Goal: Task Accomplishment & Management: Use online tool/utility

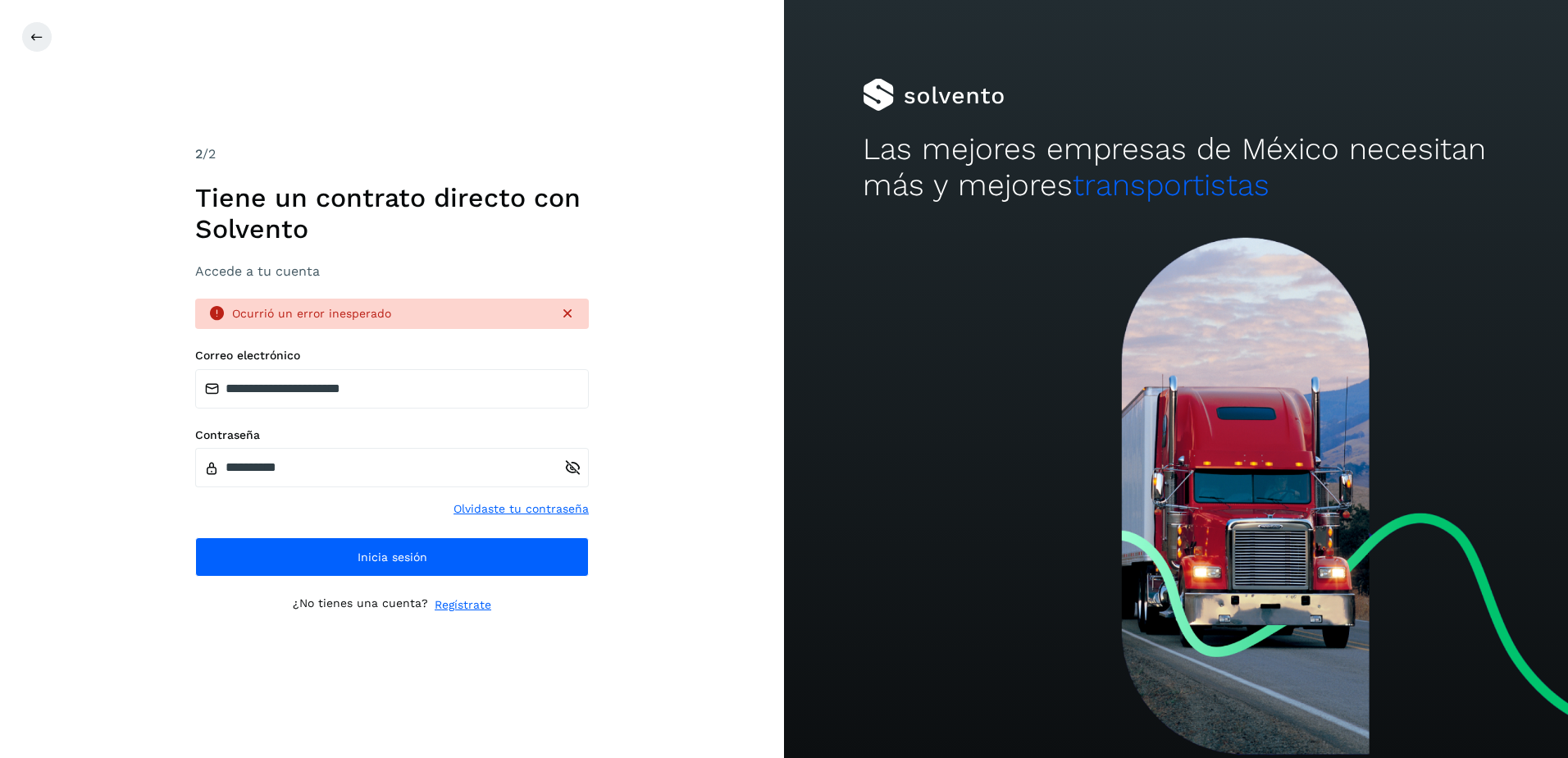
click at [400, 584] on div "**********" at bounding box center [392, 379] width 393 height 470
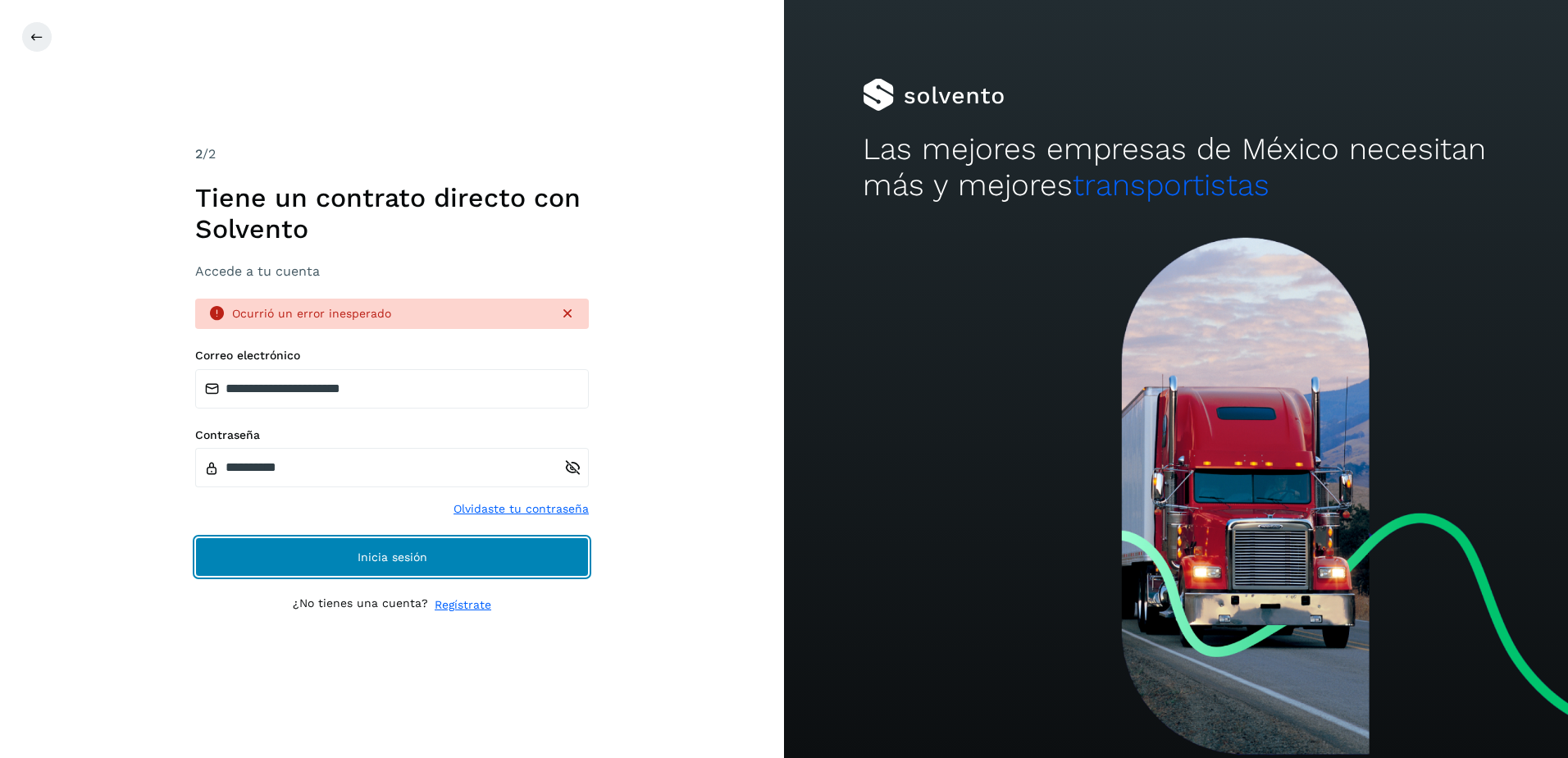
click at [407, 559] on span "Inicia sesión" at bounding box center [392, 556] width 70 height 11
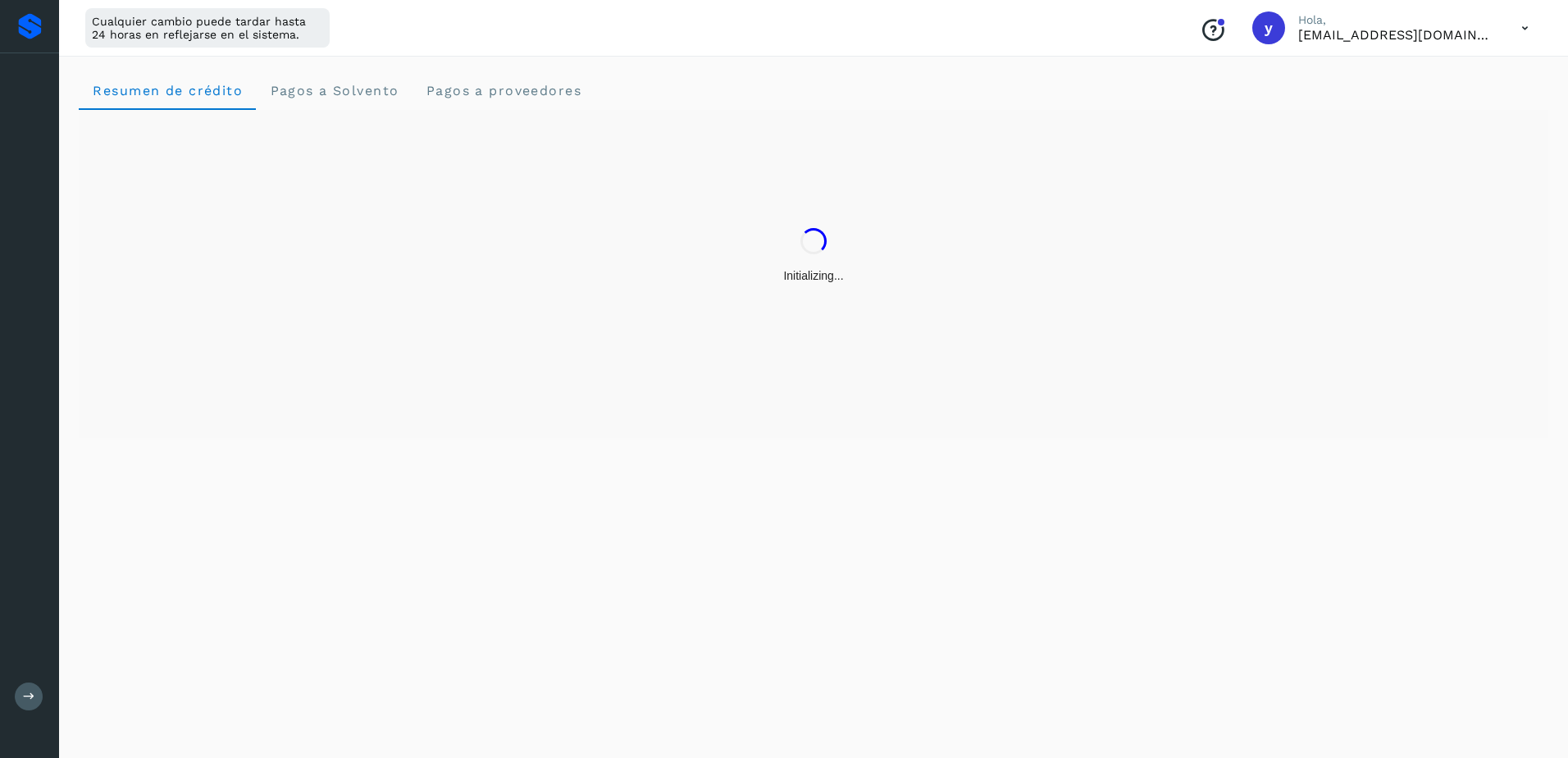
click at [432, 552] on div "Resumen de crédito Pagos a Solvento Pagos a proveedores" at bounding box center [814, 404] width 1509 height 707
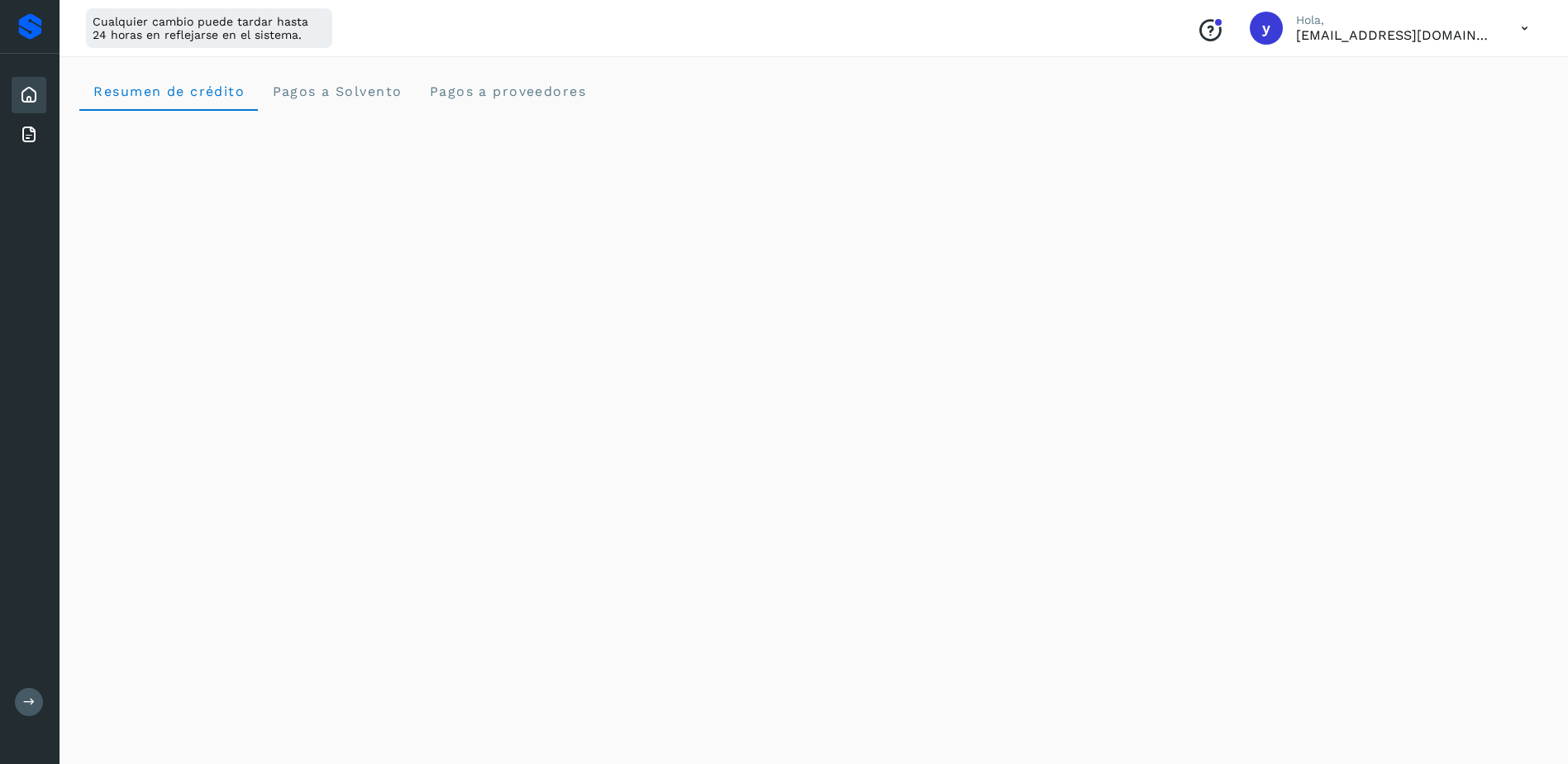
click at [1515, 28] on icon at bounding box center [1524, 28] width 34 height 34
click at [1489, 229] on div at bounding box center [784, 382] width 1568 height 764
click at [1517, 22] on icon at bounding box center [1524, 28] width 34 height 34
click at [1451, 77] on div "Documentación" at bounding box center [1443, 75] width 196 height 32
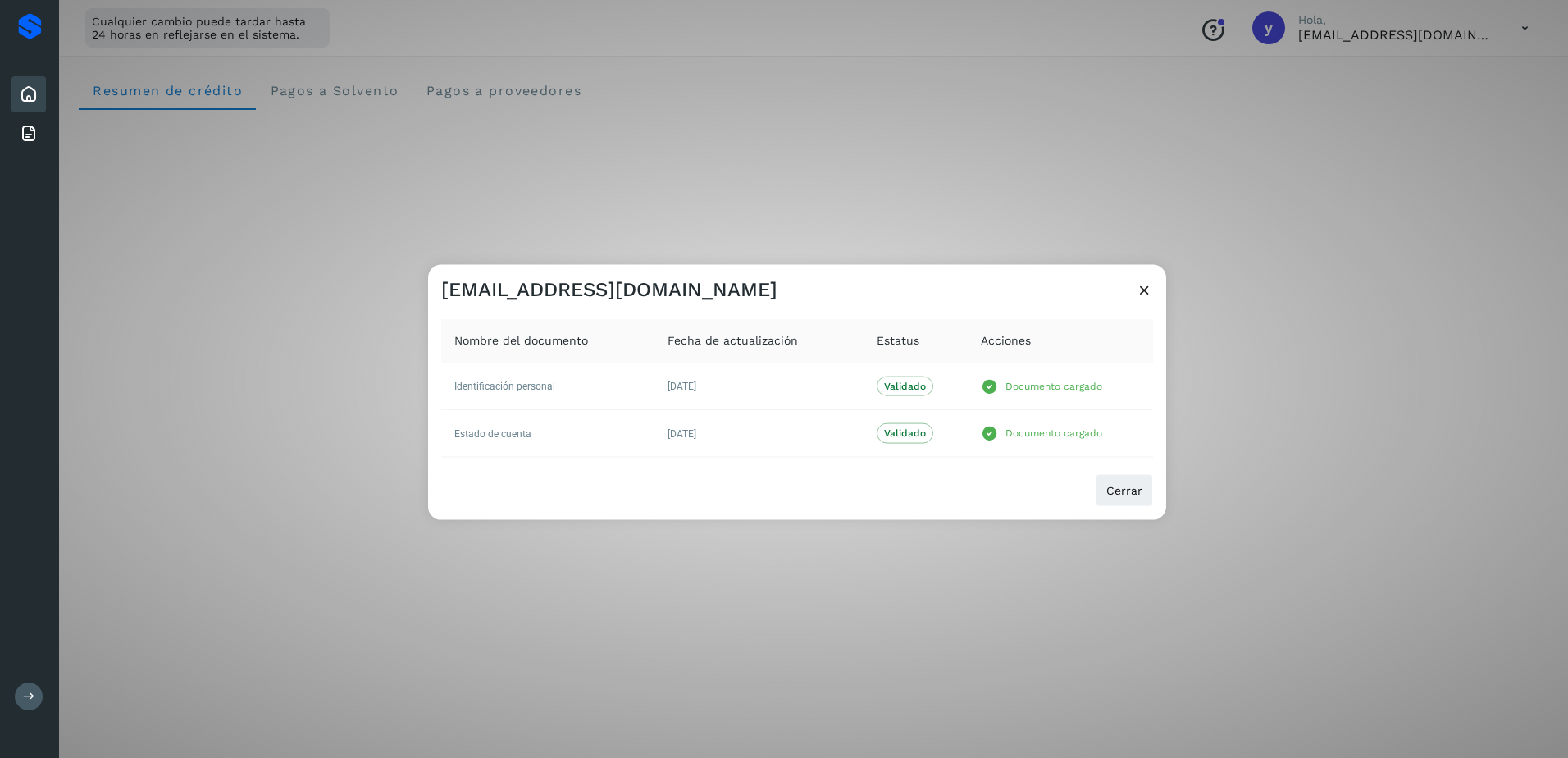
click at [1142, 292] on icon at bounding box center [1144, 290] width 17 height 17
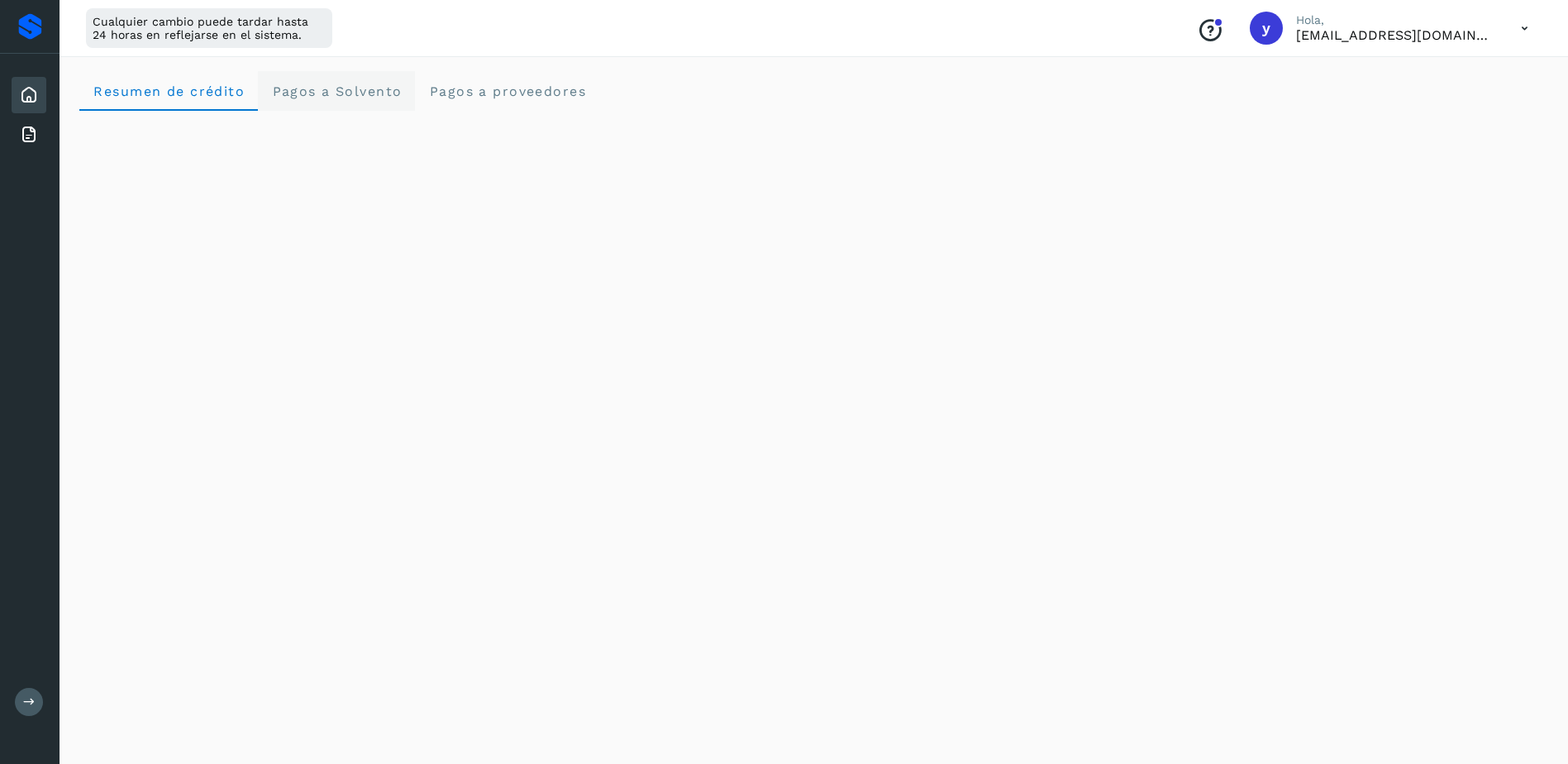
click at [331, 96] on span "Pagos a Solvento" at bounding box center [336, 91] width 131 height 16
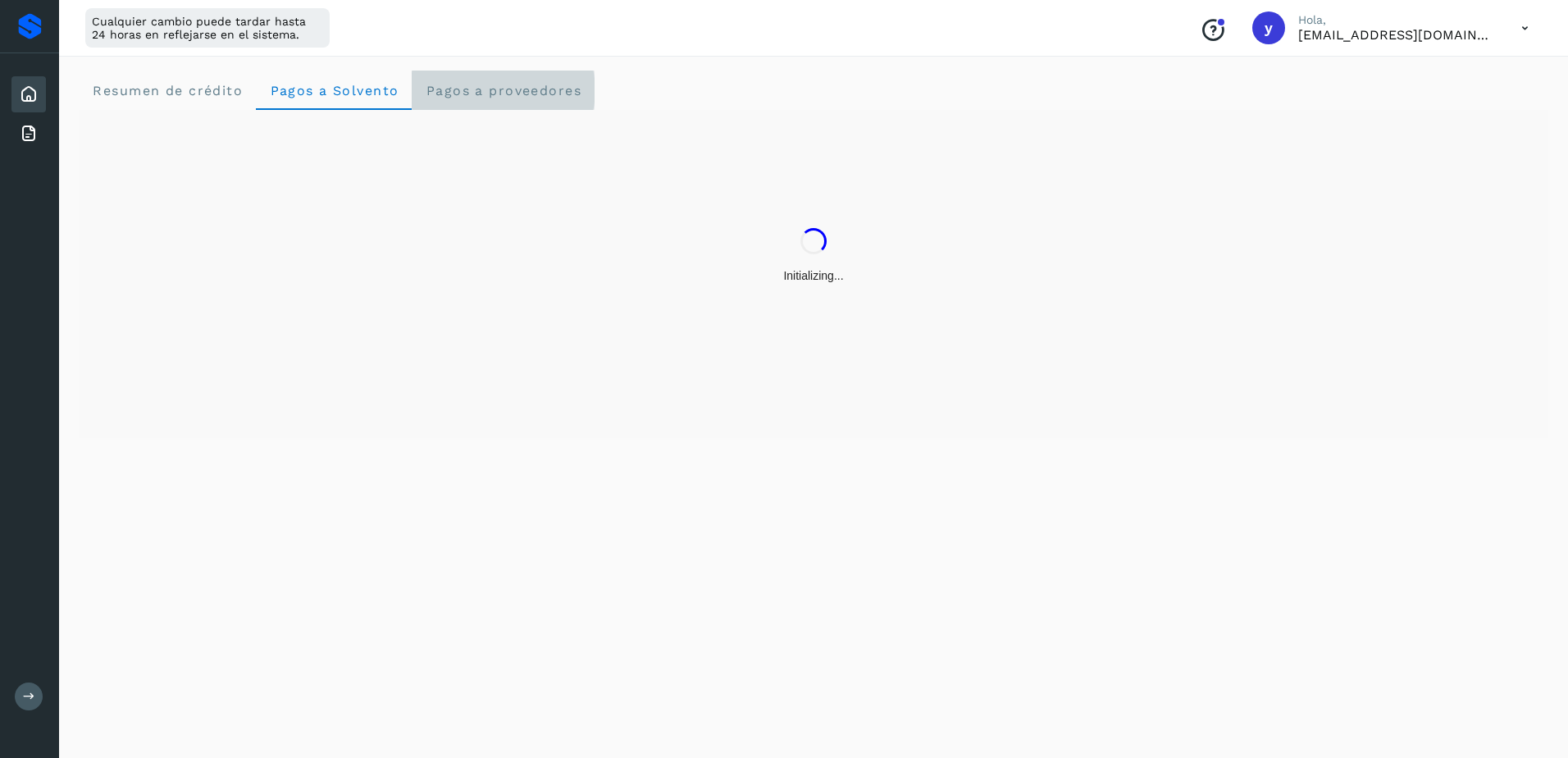
click at [487, 91] on span "Pagos a proveedores" at bounding box center [503, 91] width 157 height 16
click at [24, 129] on icon at bounding box center [29, 133] width 20 height 20
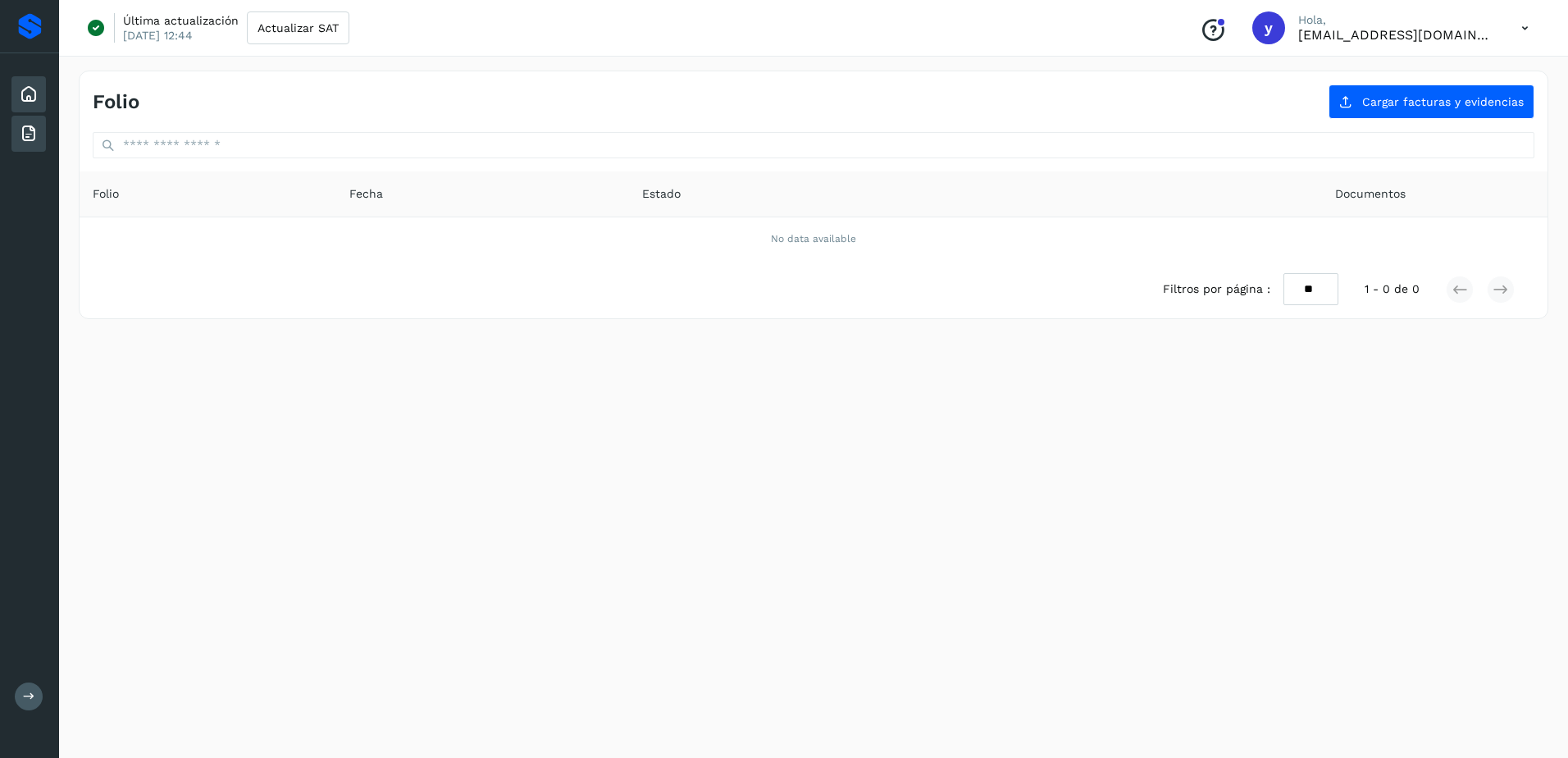
click at [20, 93] on icon at bounding box center [29, 94] width 20 height 20
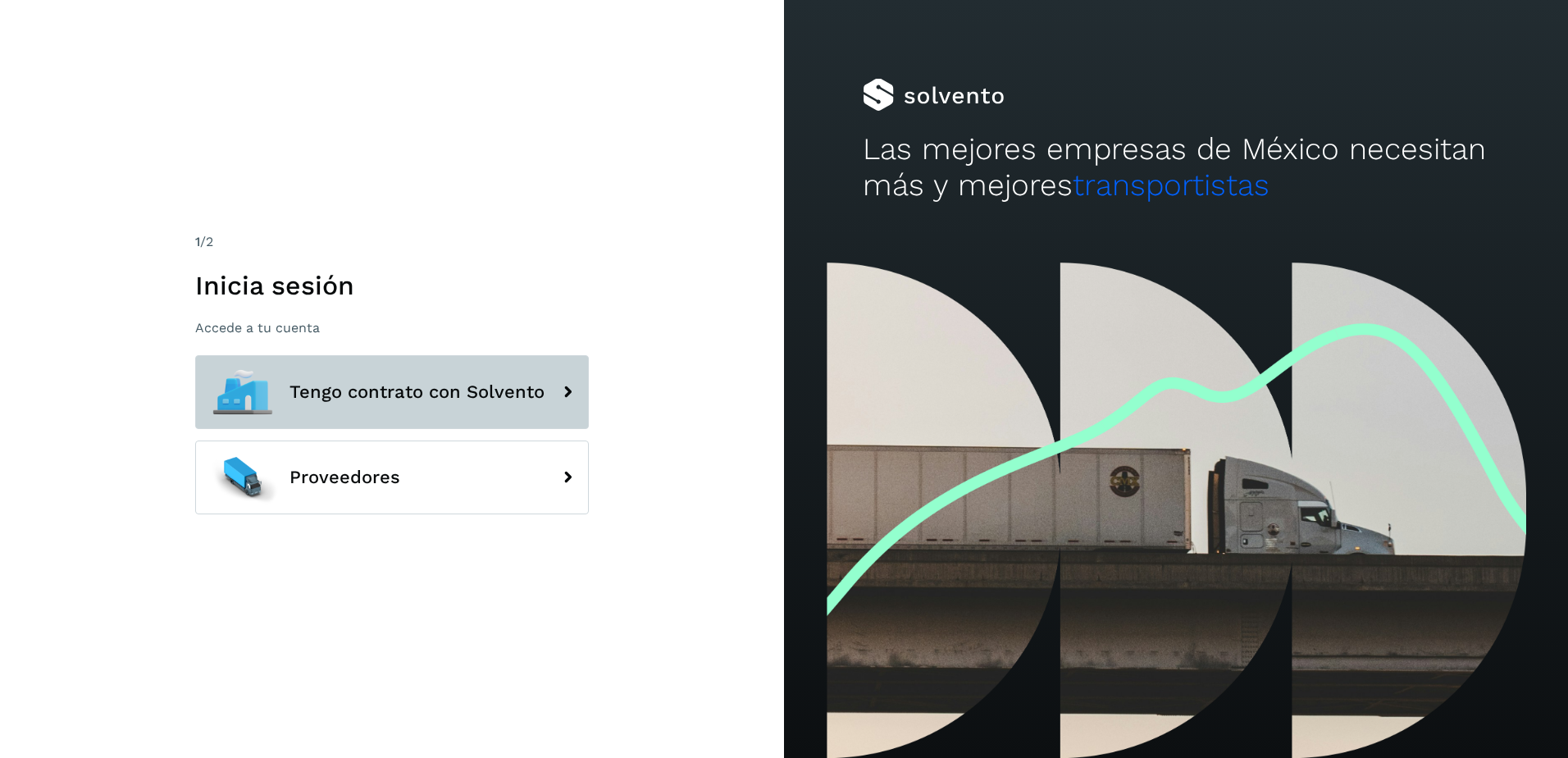
click at [385, 411] on button "Tengo contrato con Solvento" at bounding box center [392, 392] width 393 height 74
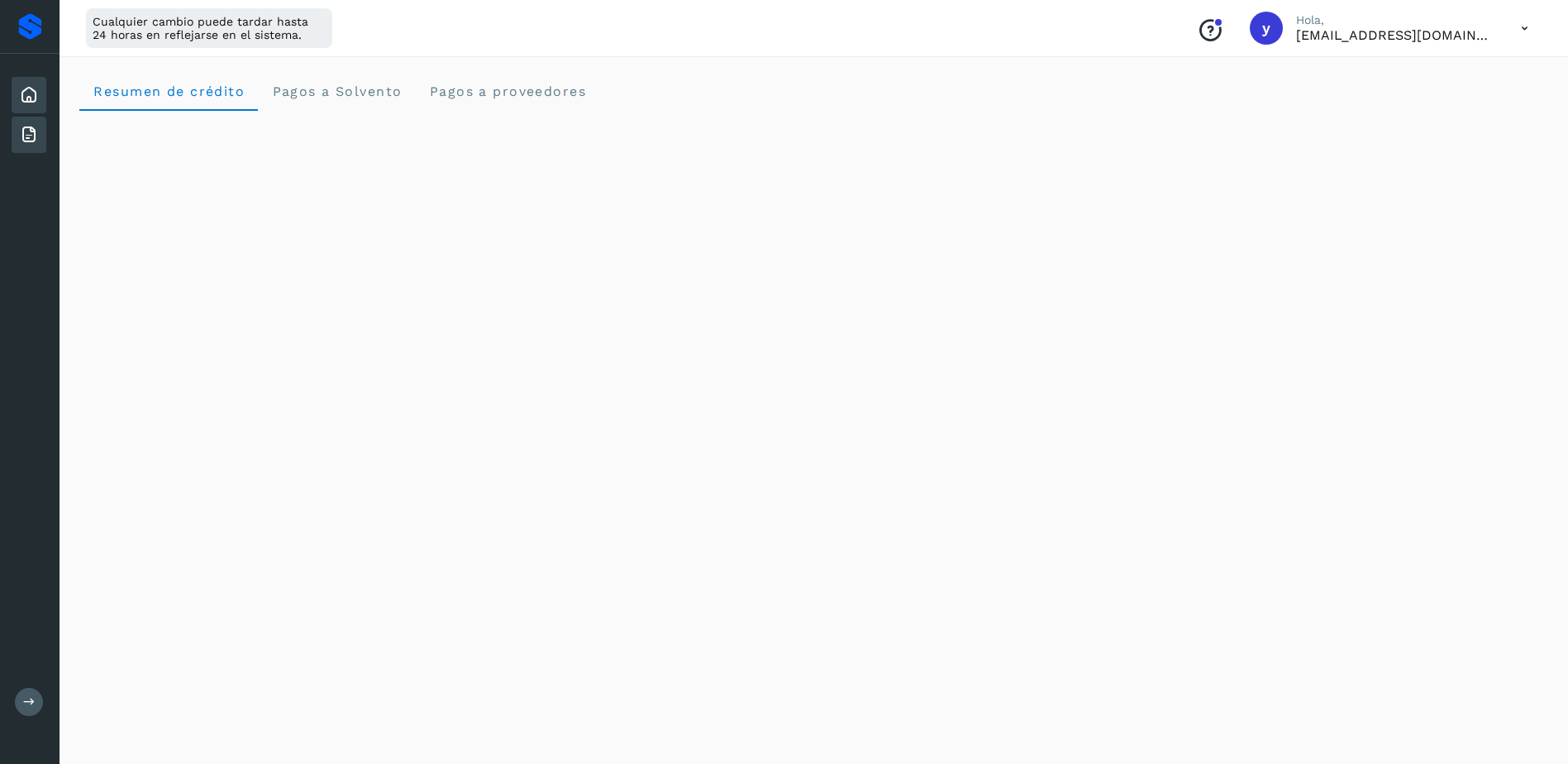
click at [34, 136] on icon at bounding box center [29, 134] width 20 height 20
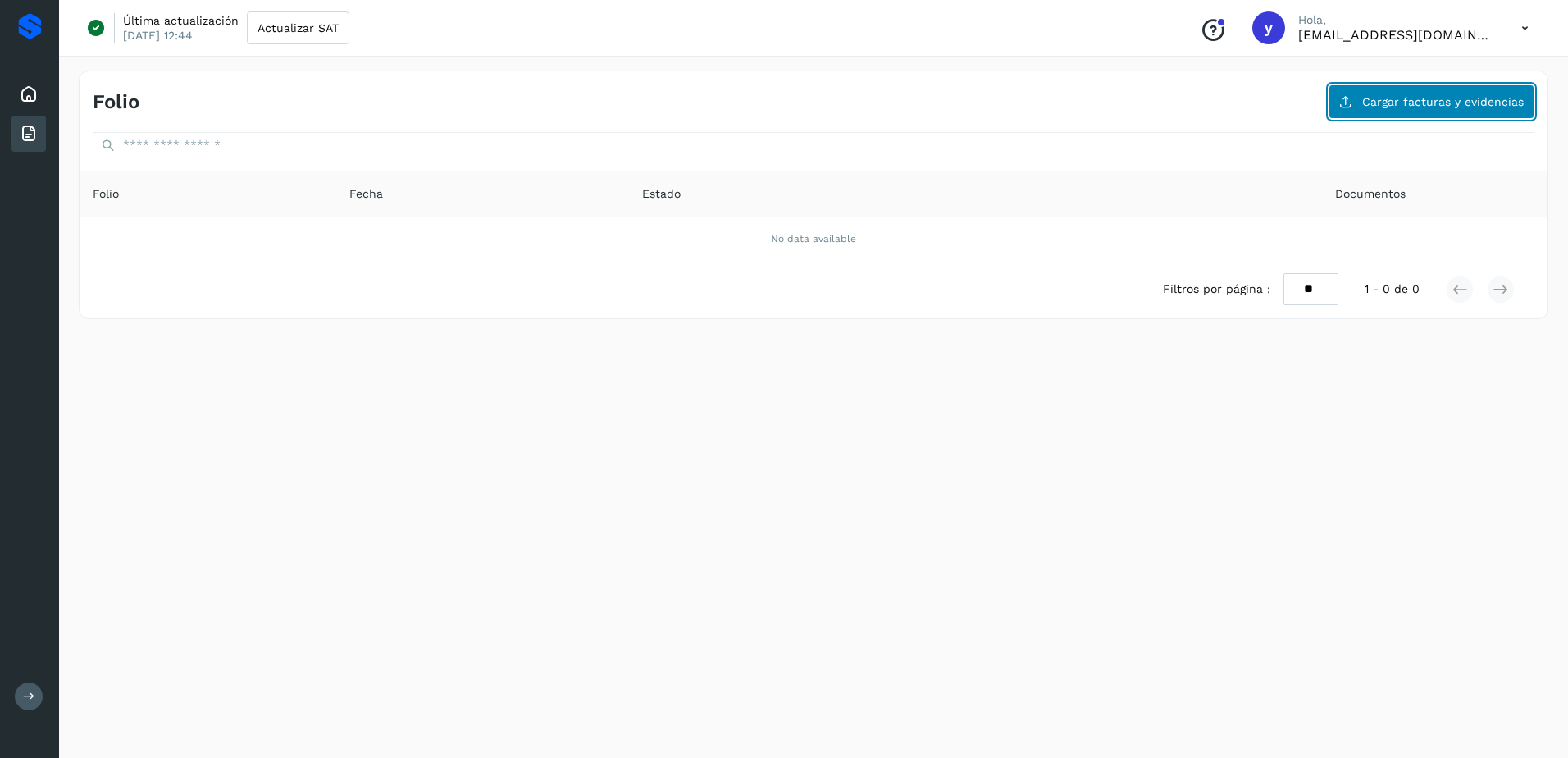
click at [1414, 101] on span "Cargar facturas y evidencias" at bounding box center [1444, 101] width 162 height 11
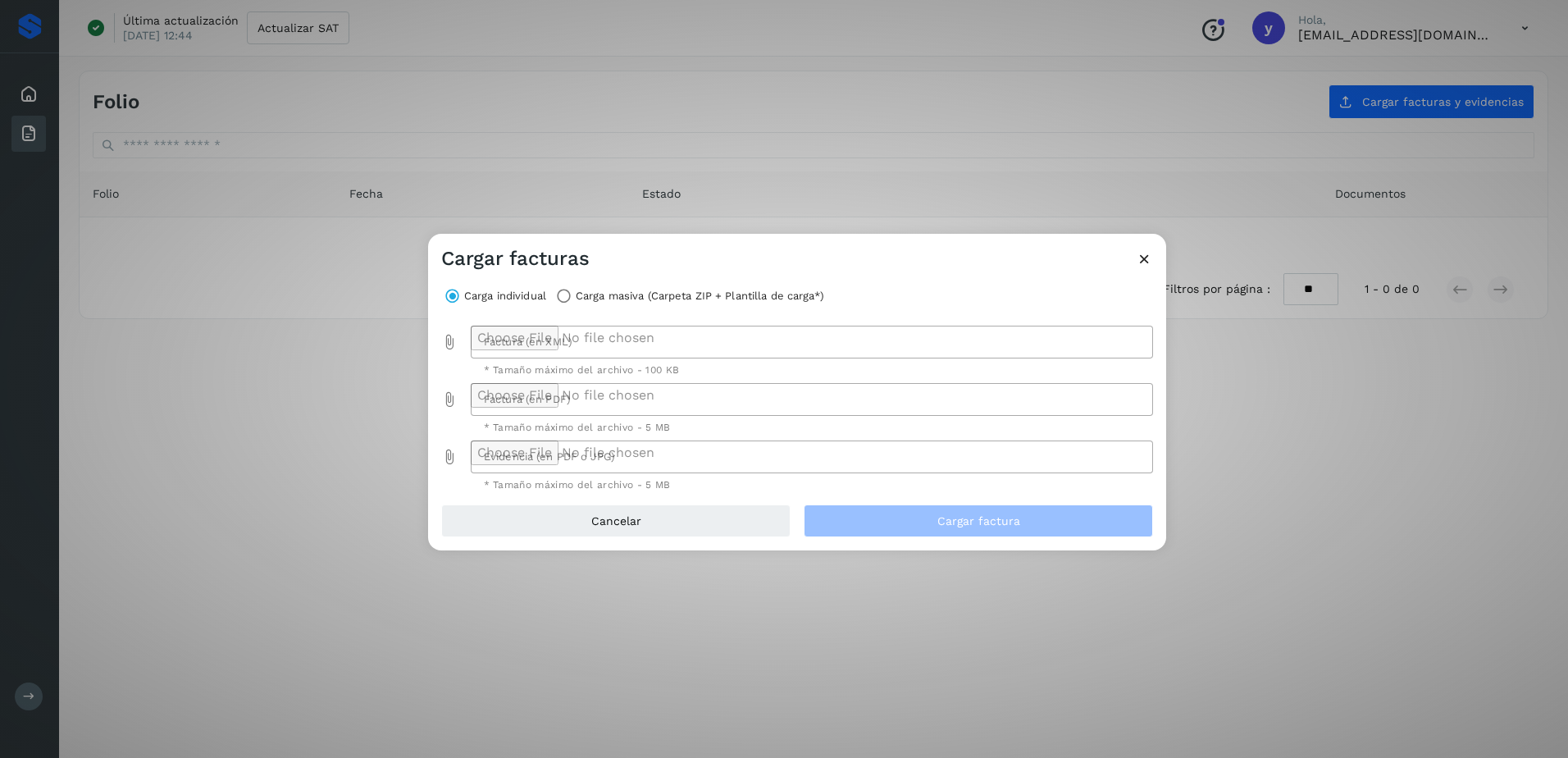
click at [1140, 257] on icon at bounding box center [1144, 258] width 17 height 17
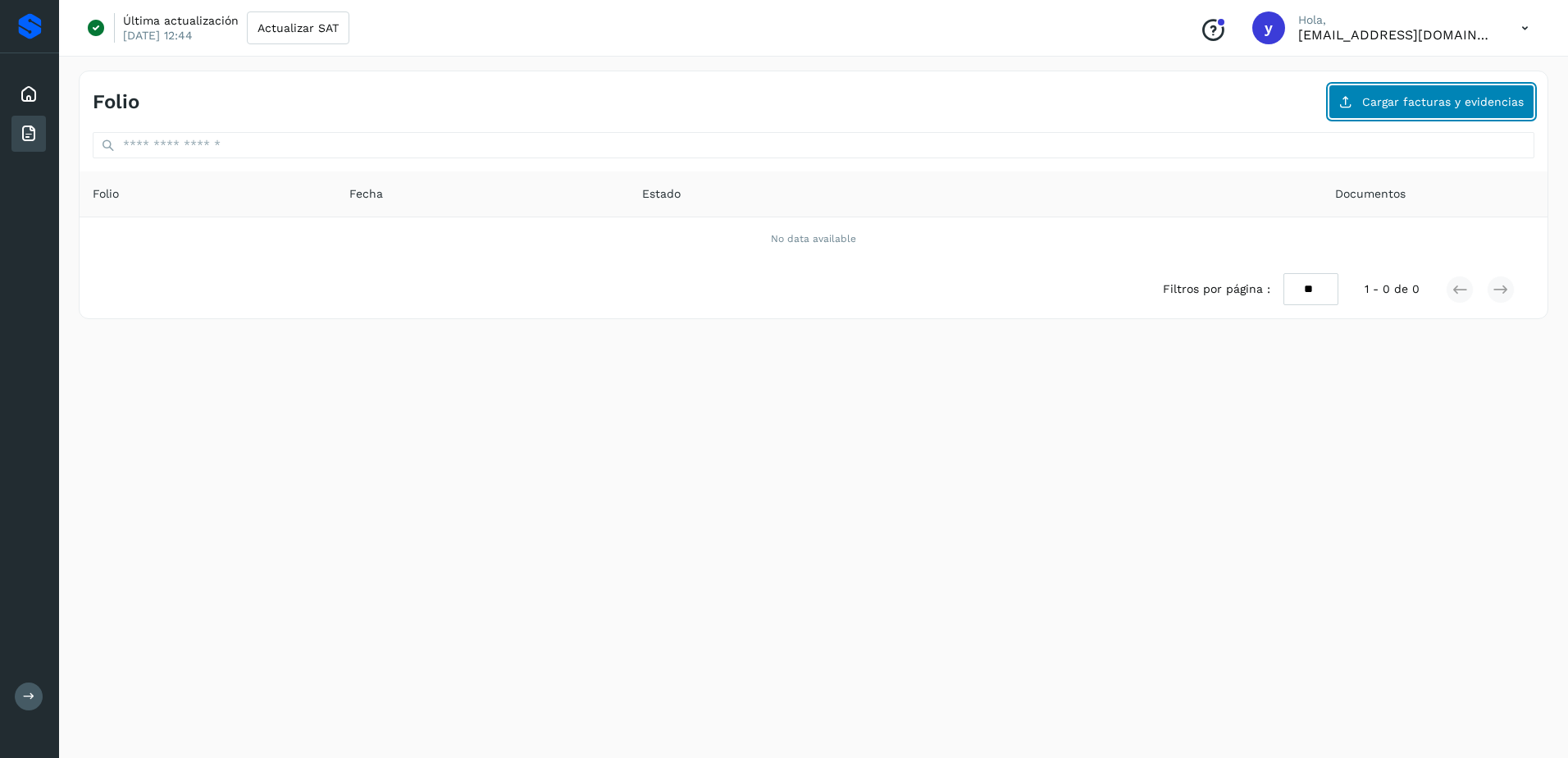
click at [1423, 106] on span "Cargar facturas y evidencias" at bounding box center [1444, 101] width 162 height 11
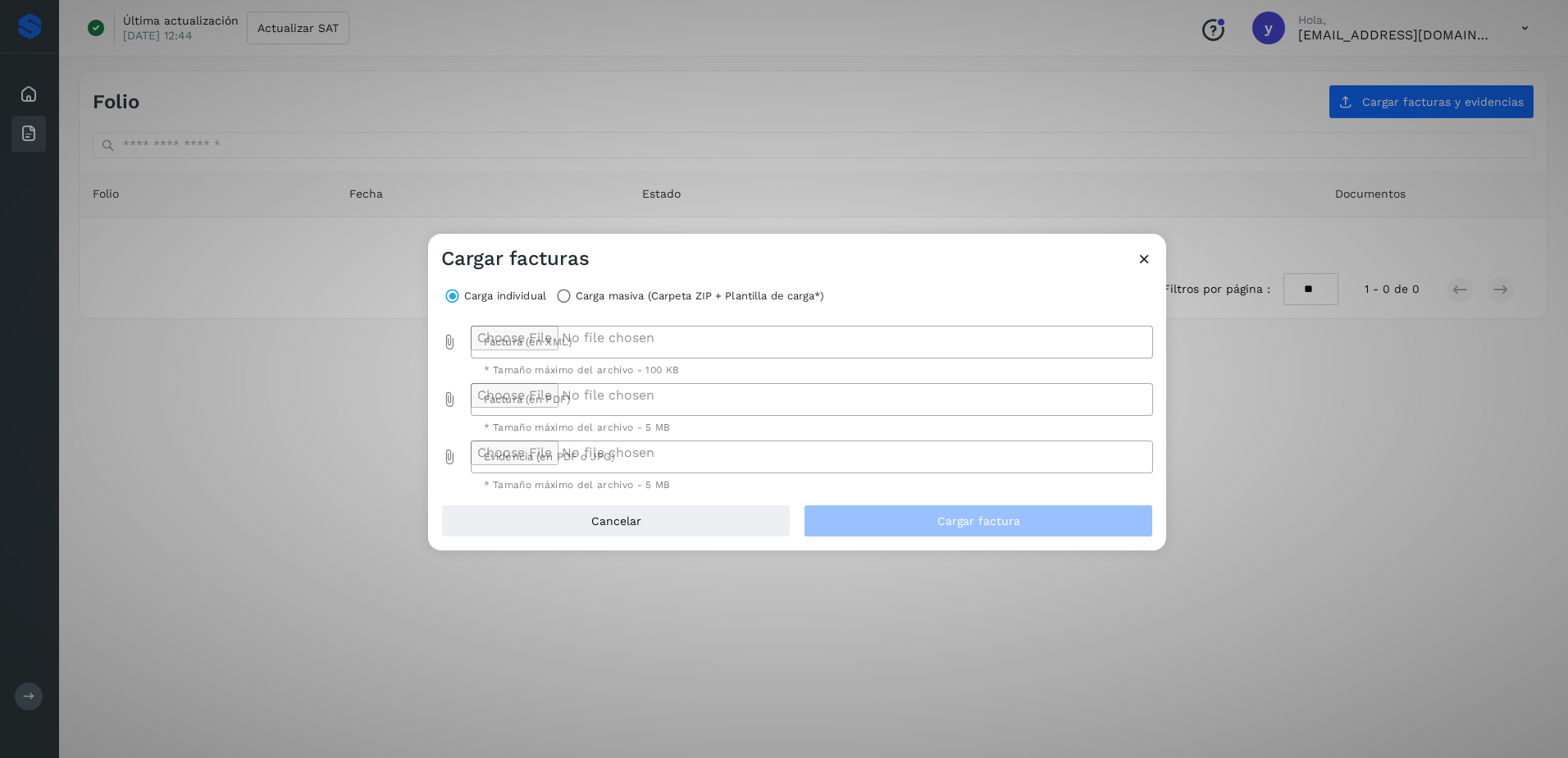
click at [1142, 262] on icon at bounding box center [1144, 258] width 17 height 17
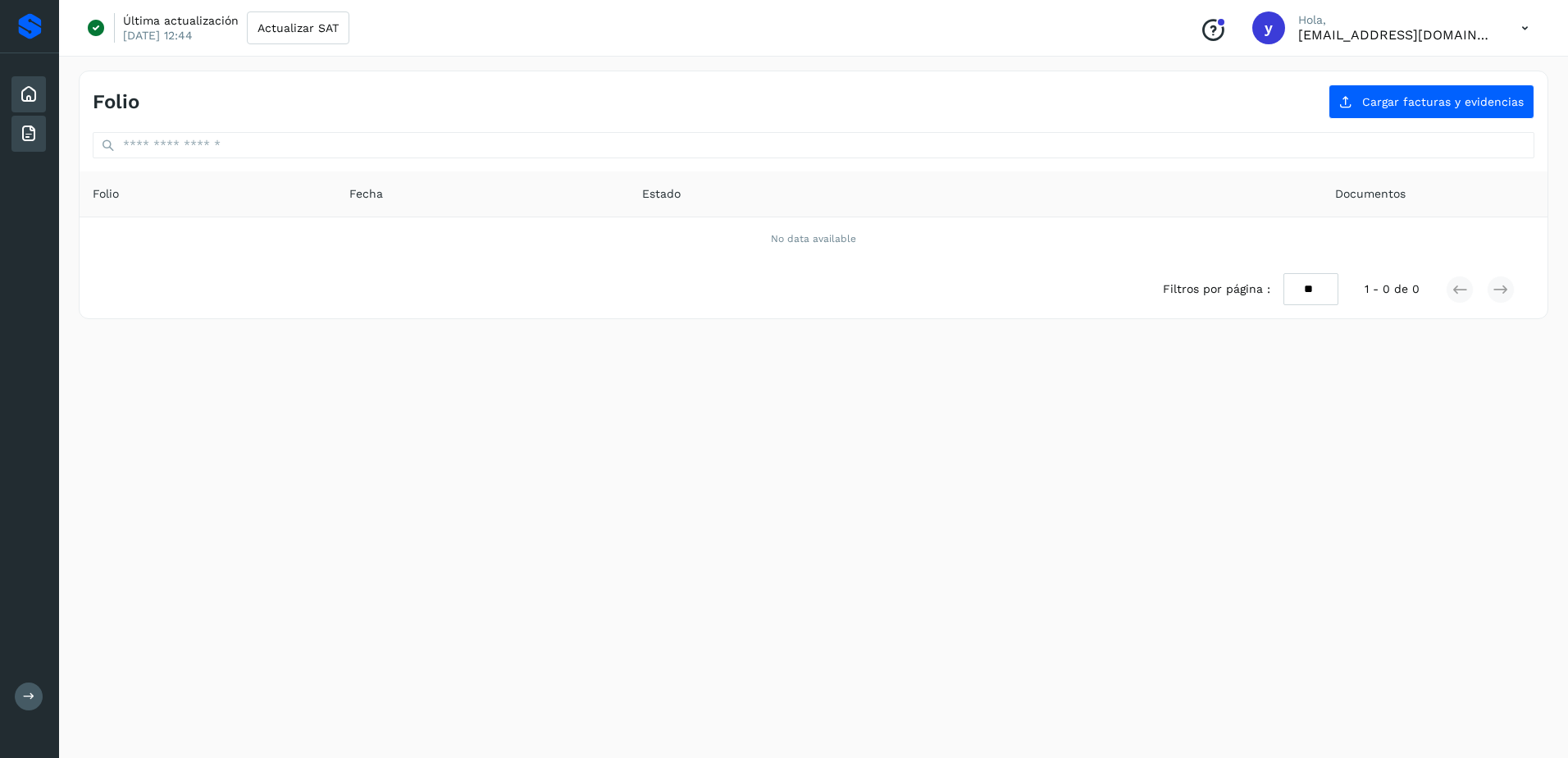
click at [30, 94] on icon at bounding box center [29, 94] width 20 height 20
